Goal: Task Accomplishment & Management: Use online tool/utility

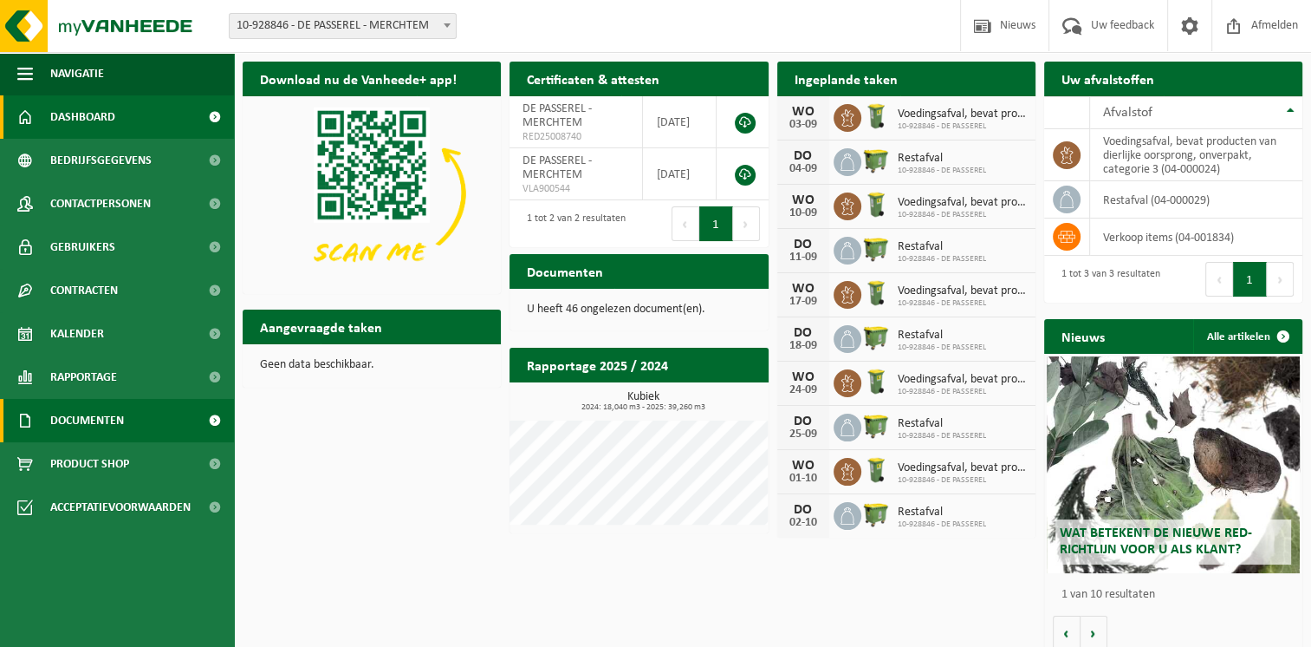
click at [123, 421] on span "Documenten" at bounding box center [87, 420] width 74 height 43
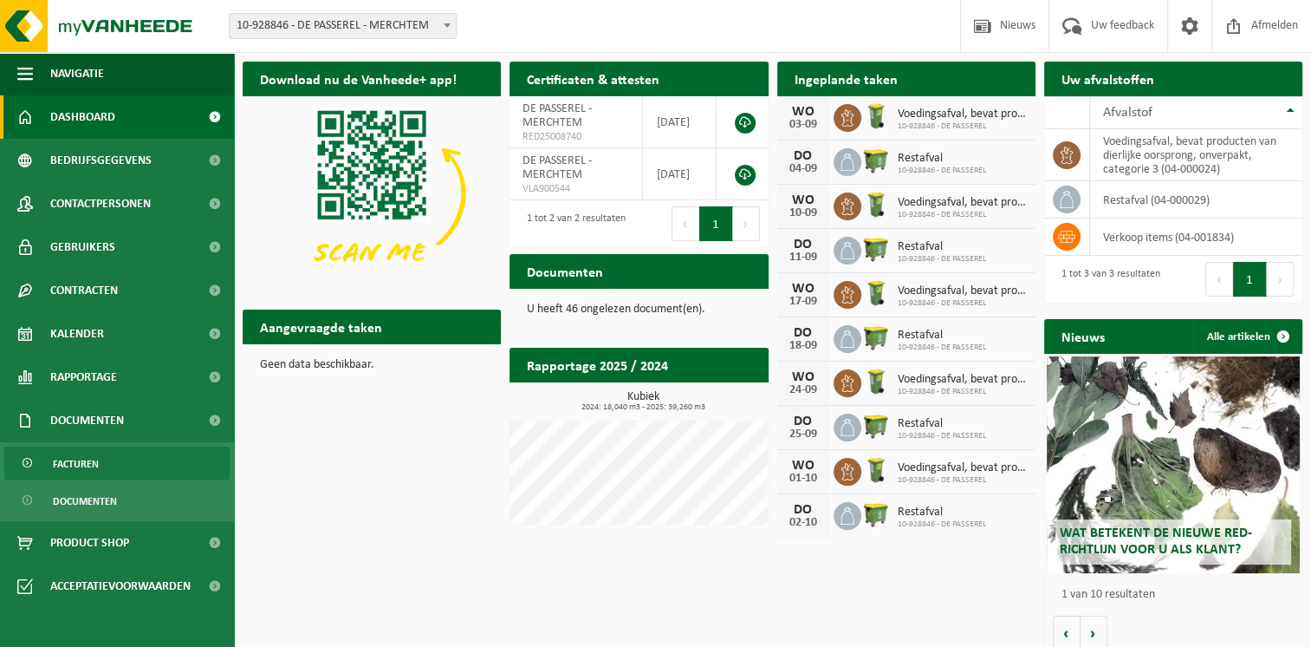
click at [121, 476] on link "Facturen" at bounding box center [116, 462] width 225 height 33
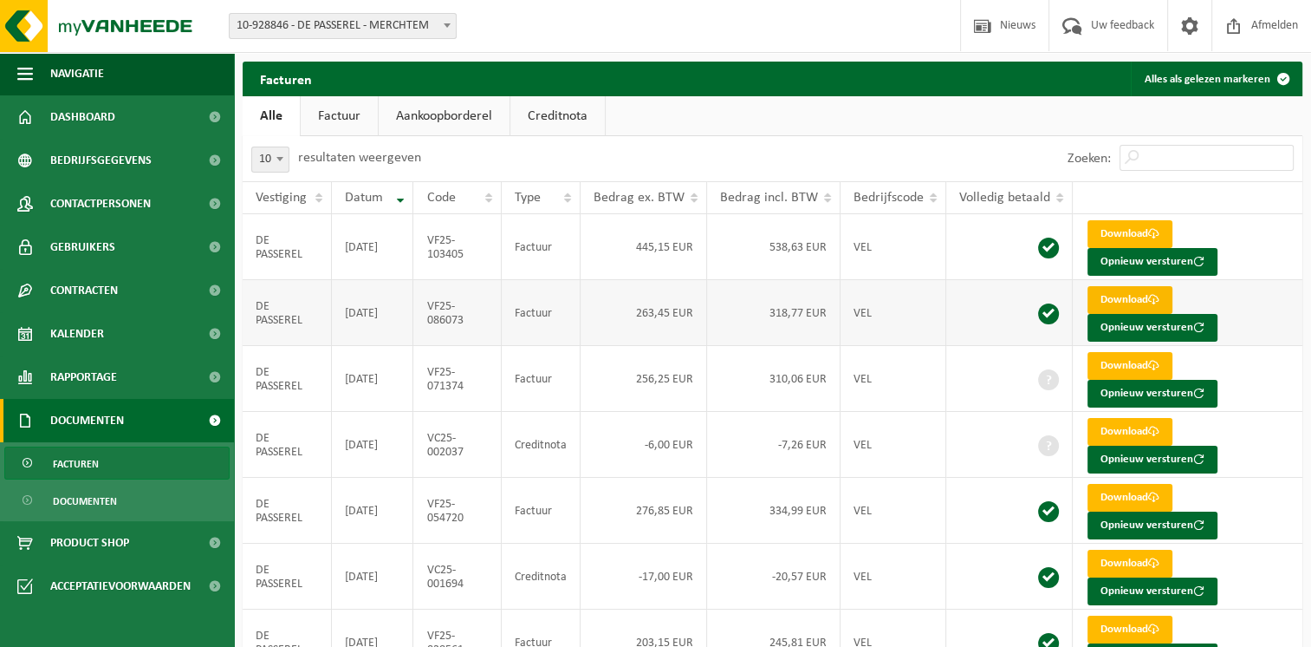
click at [1144, 293] on link "Download" at bounding box center [1130, 300] width 85 height 28
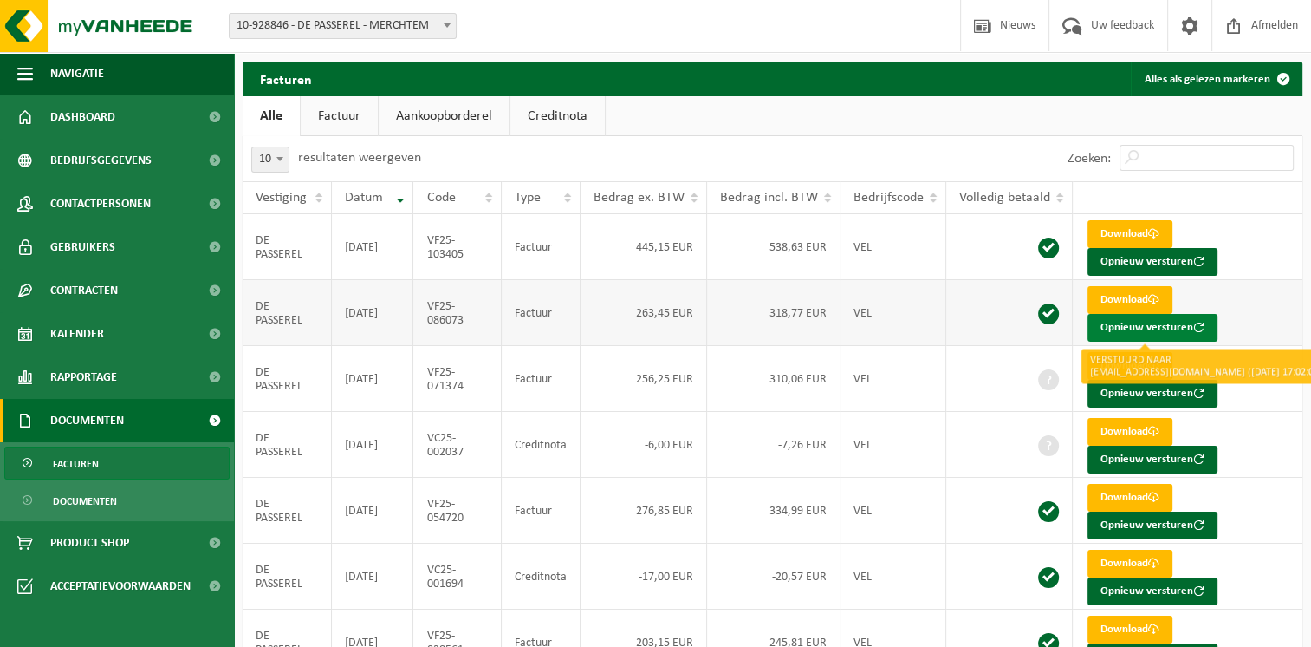
click at [1161, 325] on button "Opnieuw versturen" at bounding box center [1153, 328] width 130 height 28
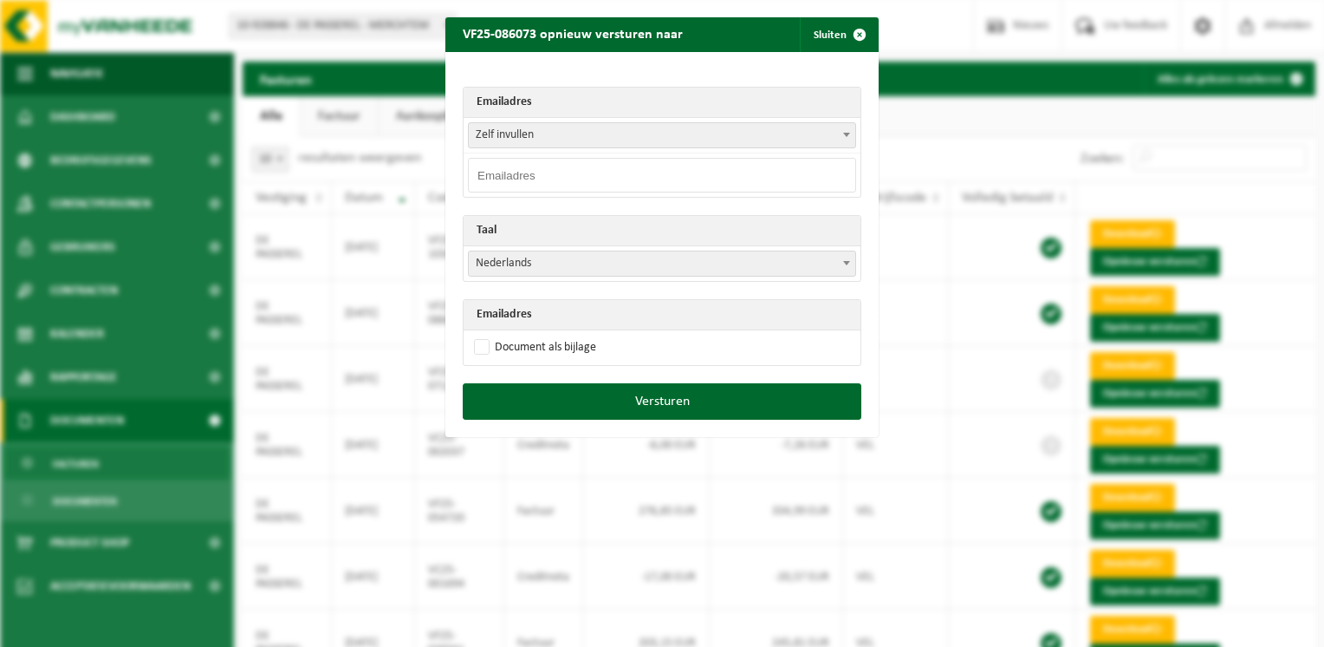
click at [838, 134] on span at bounding box center [846, 134] width 17 height 23
click at [674, 81] on div "Emailadres Zelf invullen lecharmois@skynet.be Zelf invullen Taal Nederlands Fra…" at bounding box center [661, 217] width 433 height 331
click at [644, 92] on th "Emailadres" at bounding box center [662, 103] width 397 height 30
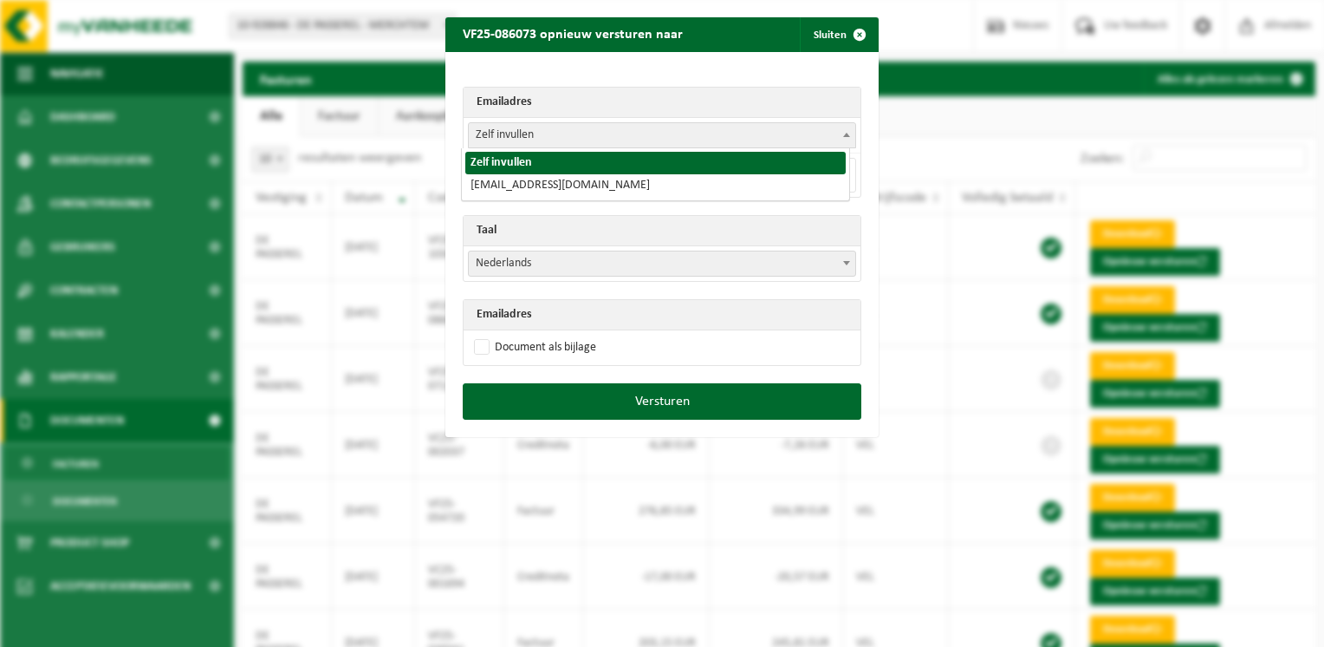
click at [601, 129] on span "Zelf invullen" at bounding box center [662, 135] width 387 height 24
click at [582, 106] on th "Emailadres" at bounding box center [662, 103] width 397 height 30
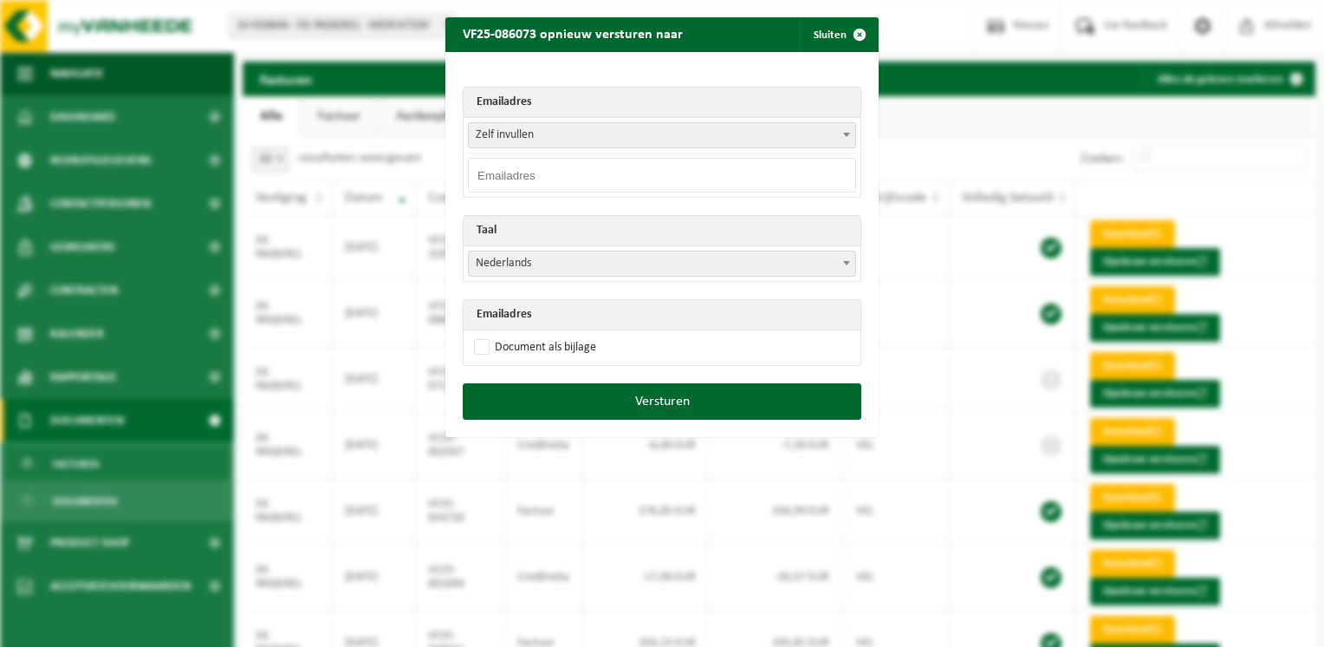
click at [582, 106] on th "Emailadres" at bounding box center [662, 103] width 397 height 30
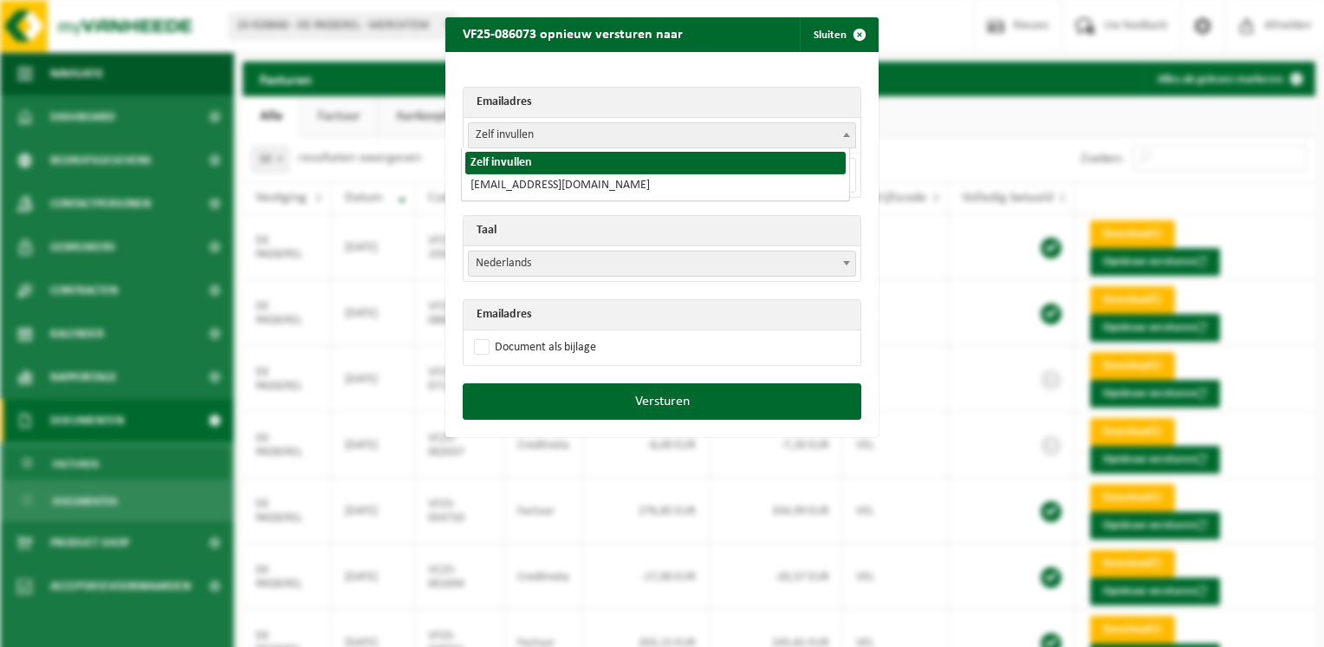
click at [843, 140] on span at bounding box center [846, 134] width 17 height 23
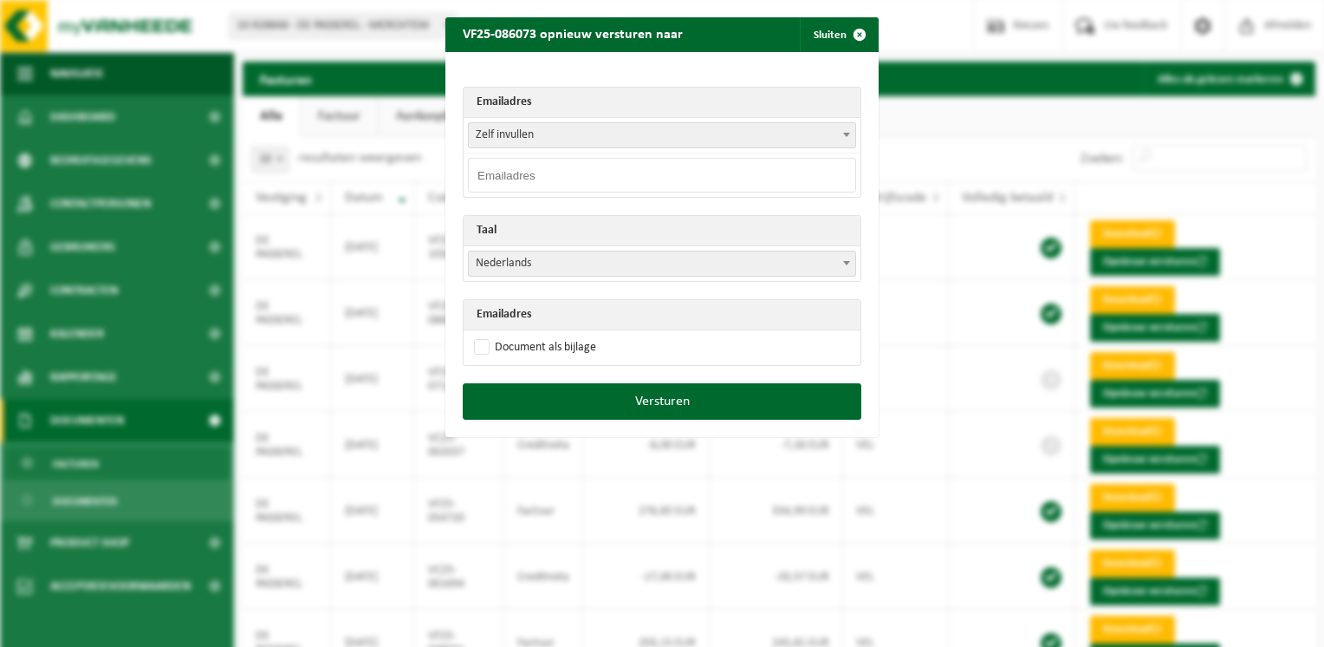
click at [825, 140] on span "Zelf invullen" at bounding box center [662, 135] width 387 height 24
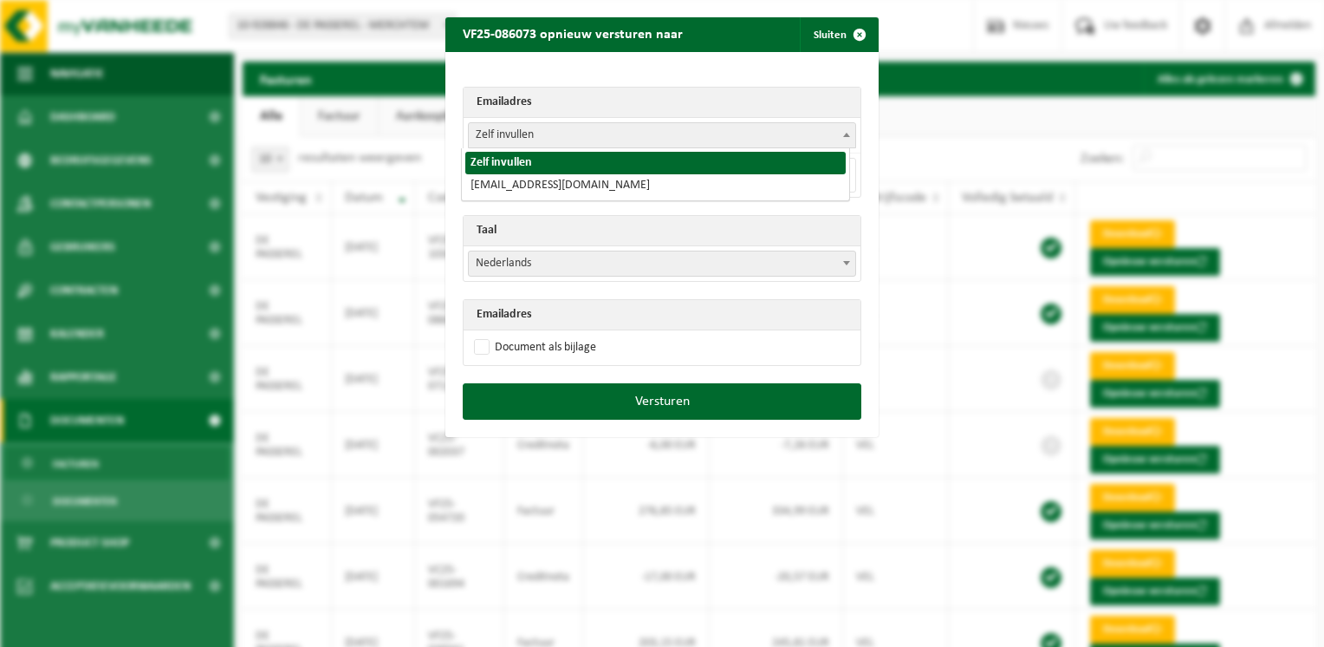
click at [805, 144] on span "Zelf invullen" at bounding box center [662, 135] width 387 height 24
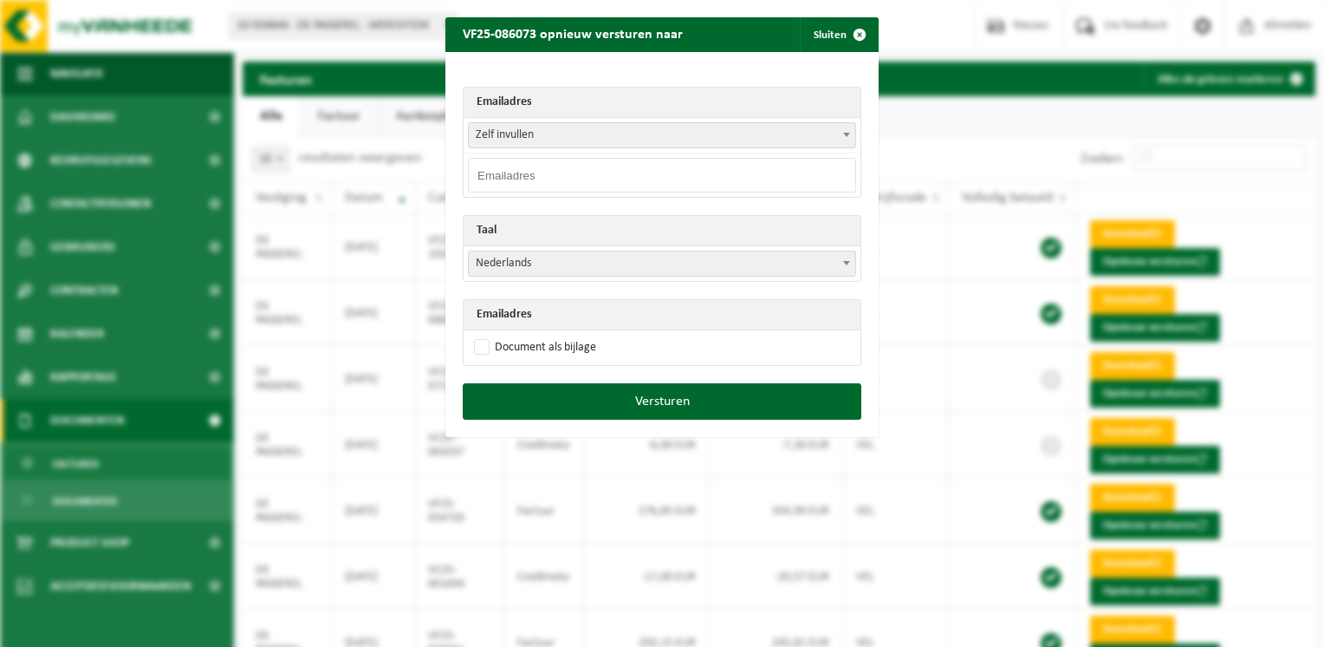
click at [593, 317] on th "Emailadres" at bounding box center [662, 315] width 397 height 30
click at [598, 348] on td "Document als bijlage" at bounding box center [662, 347] width 397 height 35
click at [474, 343] on label "Document als bijlage" at bounding box center [534, 348] width 126 height 26
click at [474, 335] on input "Document als bijlage" at bounding box center [683, 334] width 433 height 1
checkbox input "true"
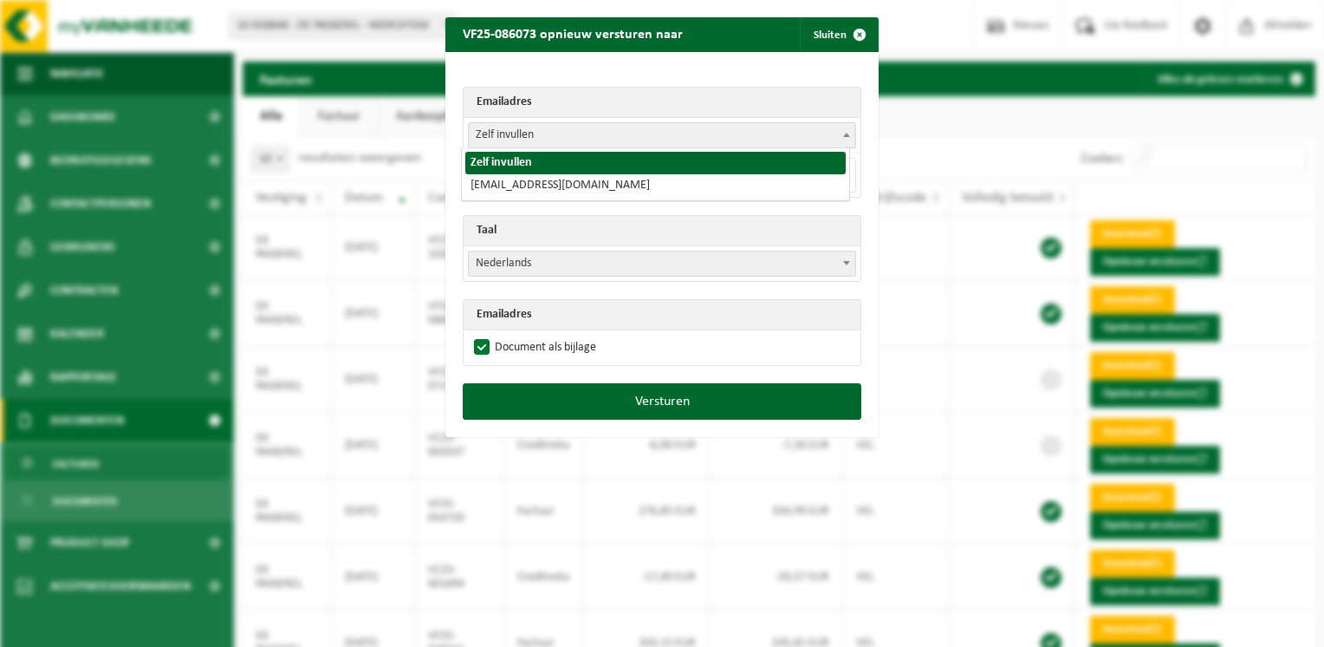
click at [838, 137] on span at bounding box center [846, 134] width 17 height 23
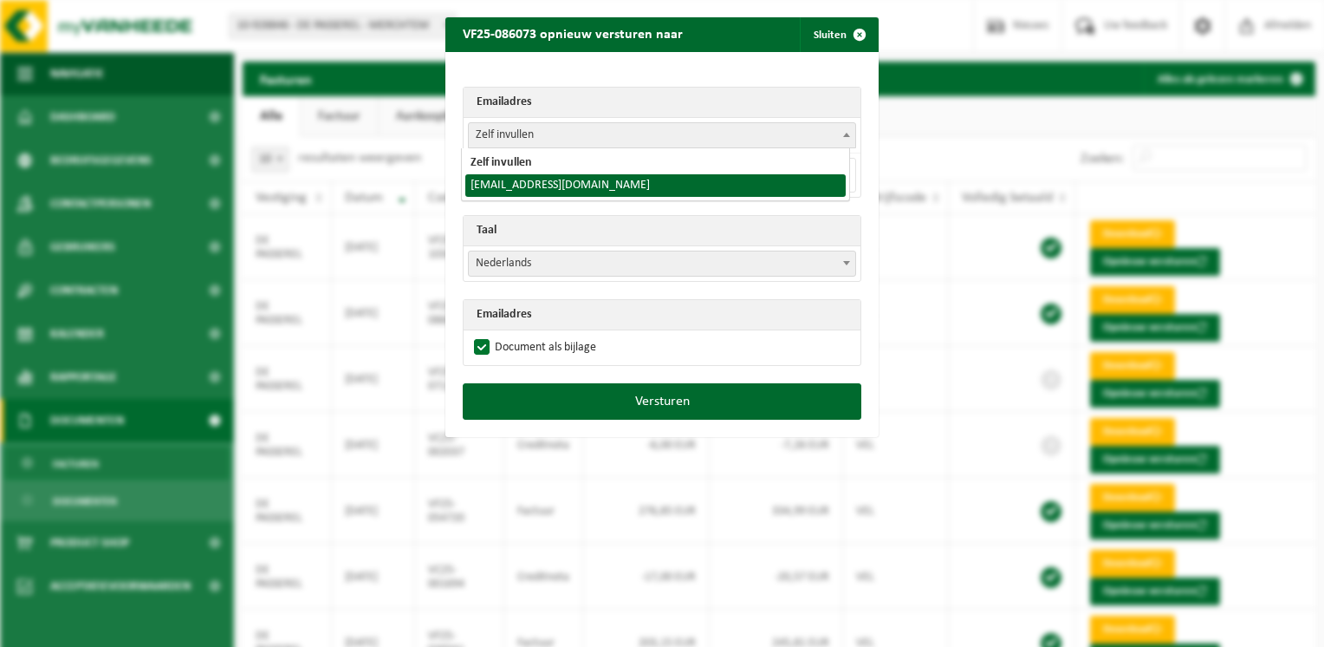
select select "lecharmois@skynet.be"
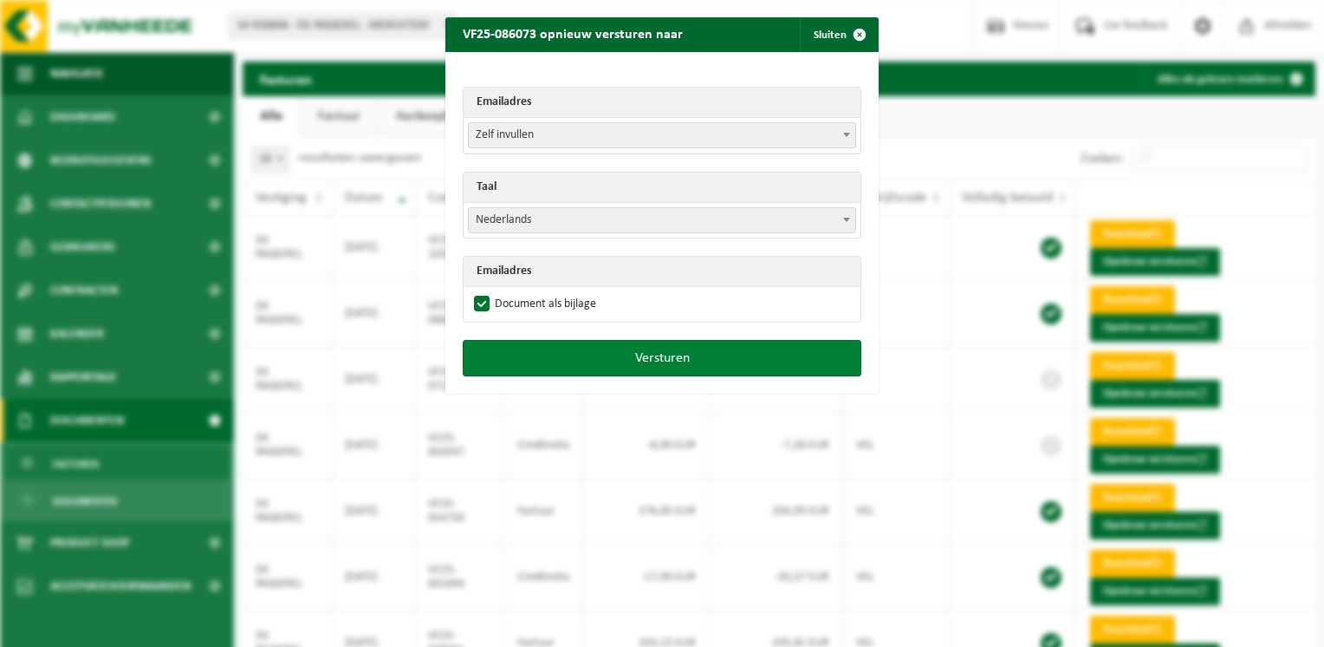
click at [721, 362] on button "Versturen" at bounding box center [662, 358] width 399 height 36
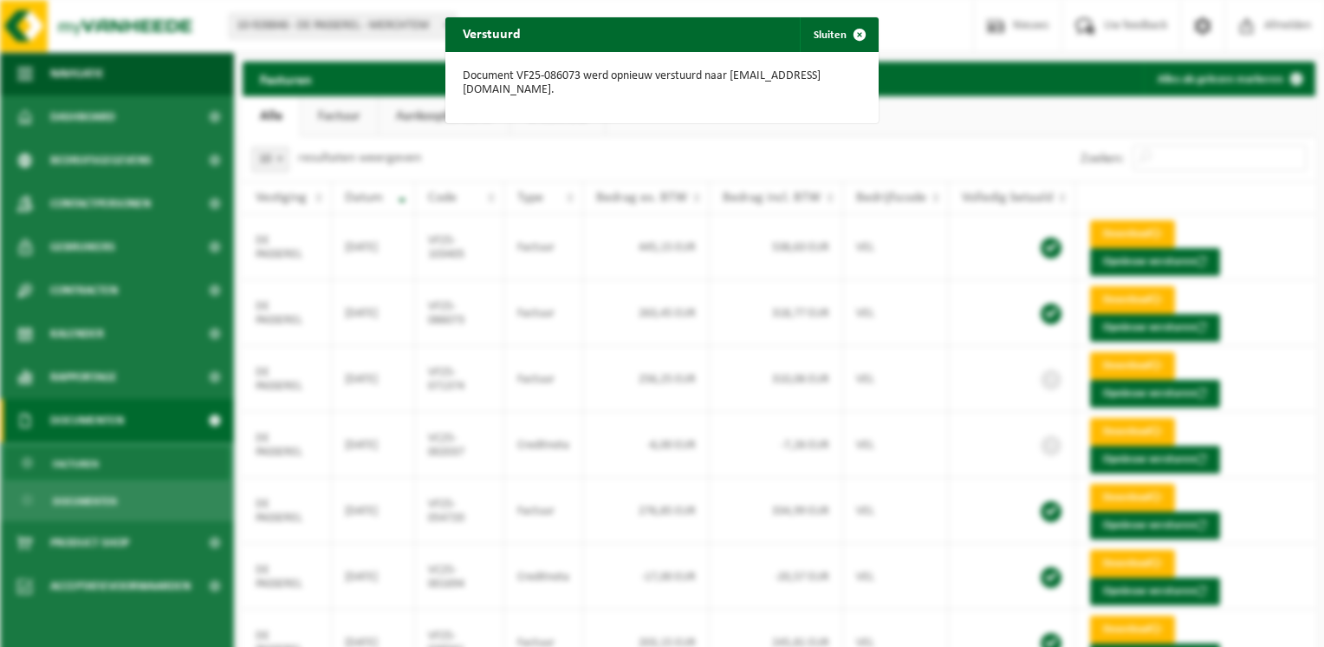
click at [903, 543] on div "Verstuurd Sluiten Document VF25-086073 werd opnieuw verstuurd naar lecharmois@s…" at bounding box center [662, 323] width 1324 height 647
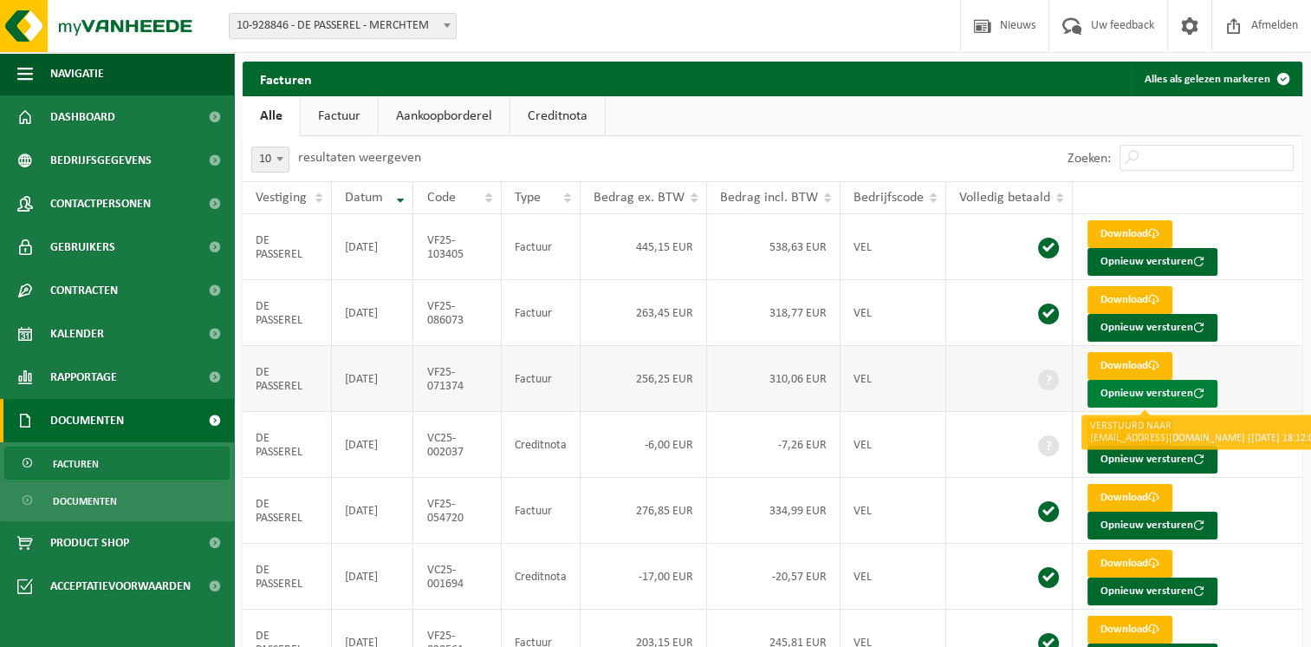
click at [1160, 390] on button "Opnieuw versturen" at bounding box center [1153, 394] width 130 height 28
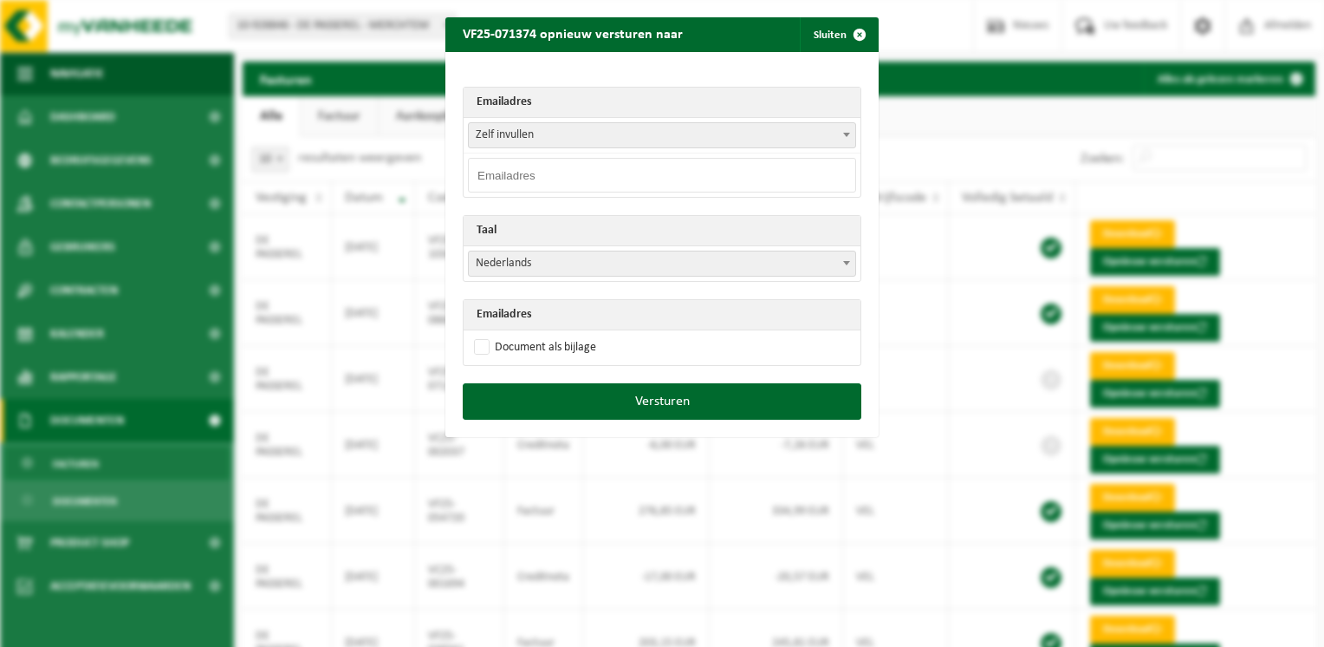
click at [838, 127] on span at bounding box center [846, 134] width 17 height 23
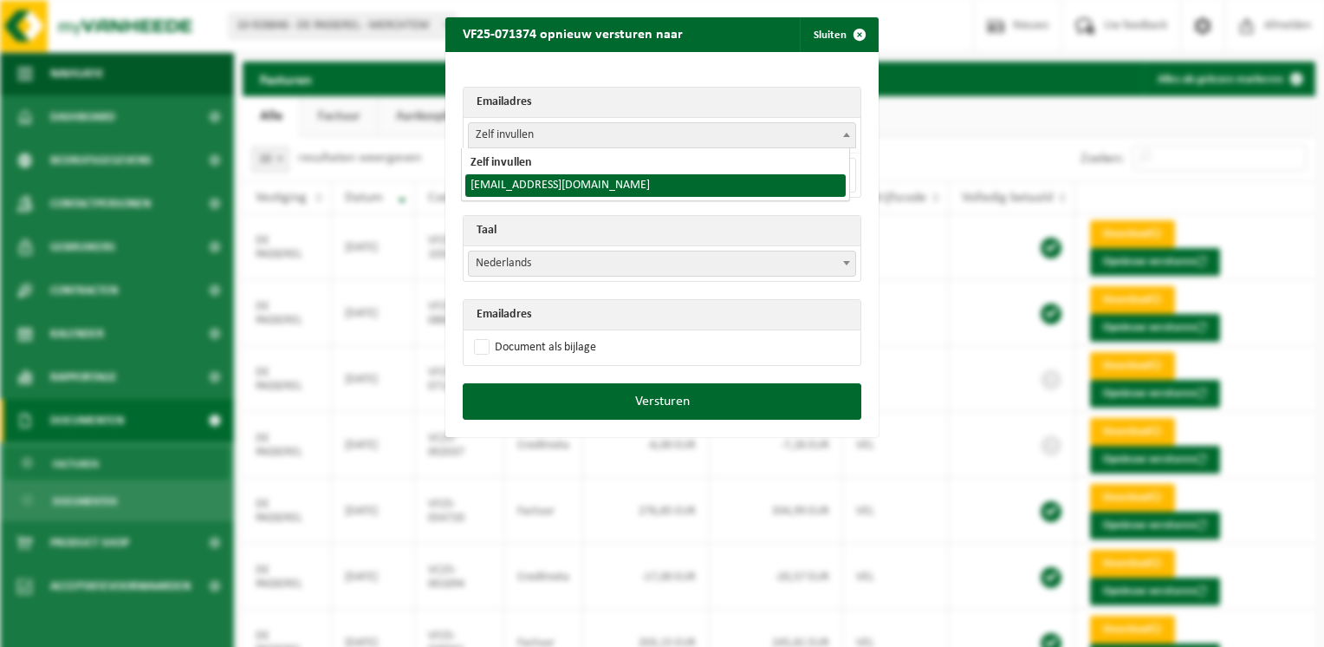
select select "lecharmois@skynet.be"
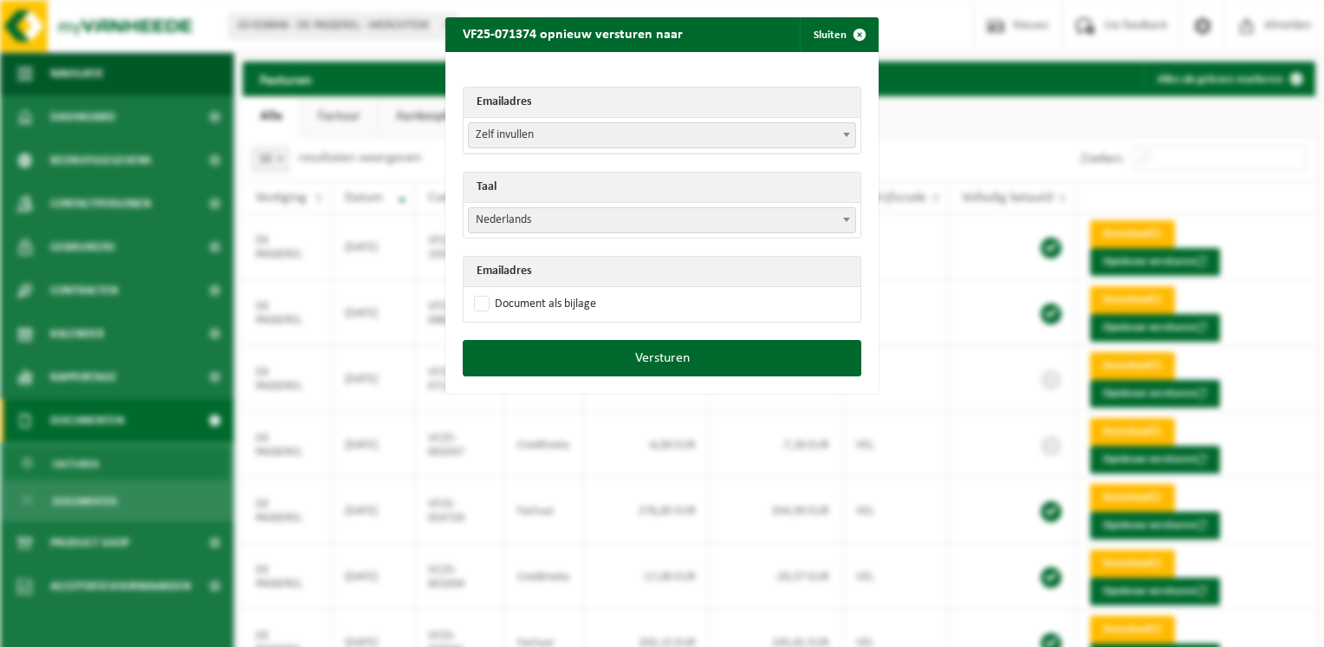
click at [686, 310] on td "Document als bijlage" at bounding box center [662, 304] width 397 height 35
click at [686, 360] on button "Versturen" at bounding box center [662, 358] width 399 height 36
